Goal: Information Seeking & Learning: Learn about a topic

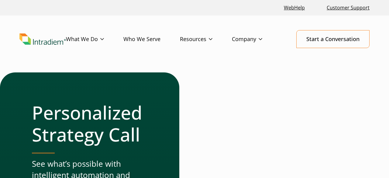
click at [236, 61] on header "Menu What We Do Platform Who We Serve Resources Blog Events & Webinars News Suc…" at bounding box center [194, 44] width 389 height 57
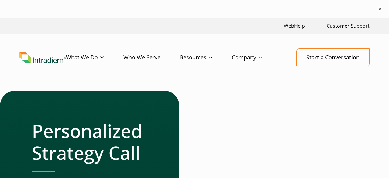
click at [43, 63] on img "Link to homepage of Intradiem" at bounding box center [42, 58] width 47 height 12
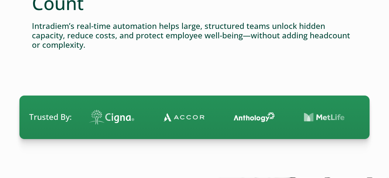
scroll to position [16, 0]
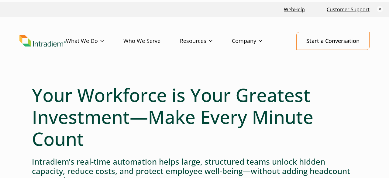
click at [175, 89] on h1 "Your Workforce is Your Greatest Investment—Make Every Minute Count" at bounding box center [195, 117] width 326 height 66
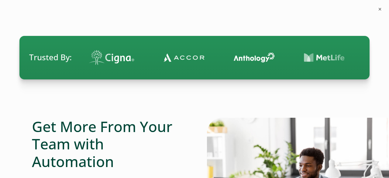
scroll to position [215, 0]
